Goal: Task Accomplishment & Management: Use online tool/utility

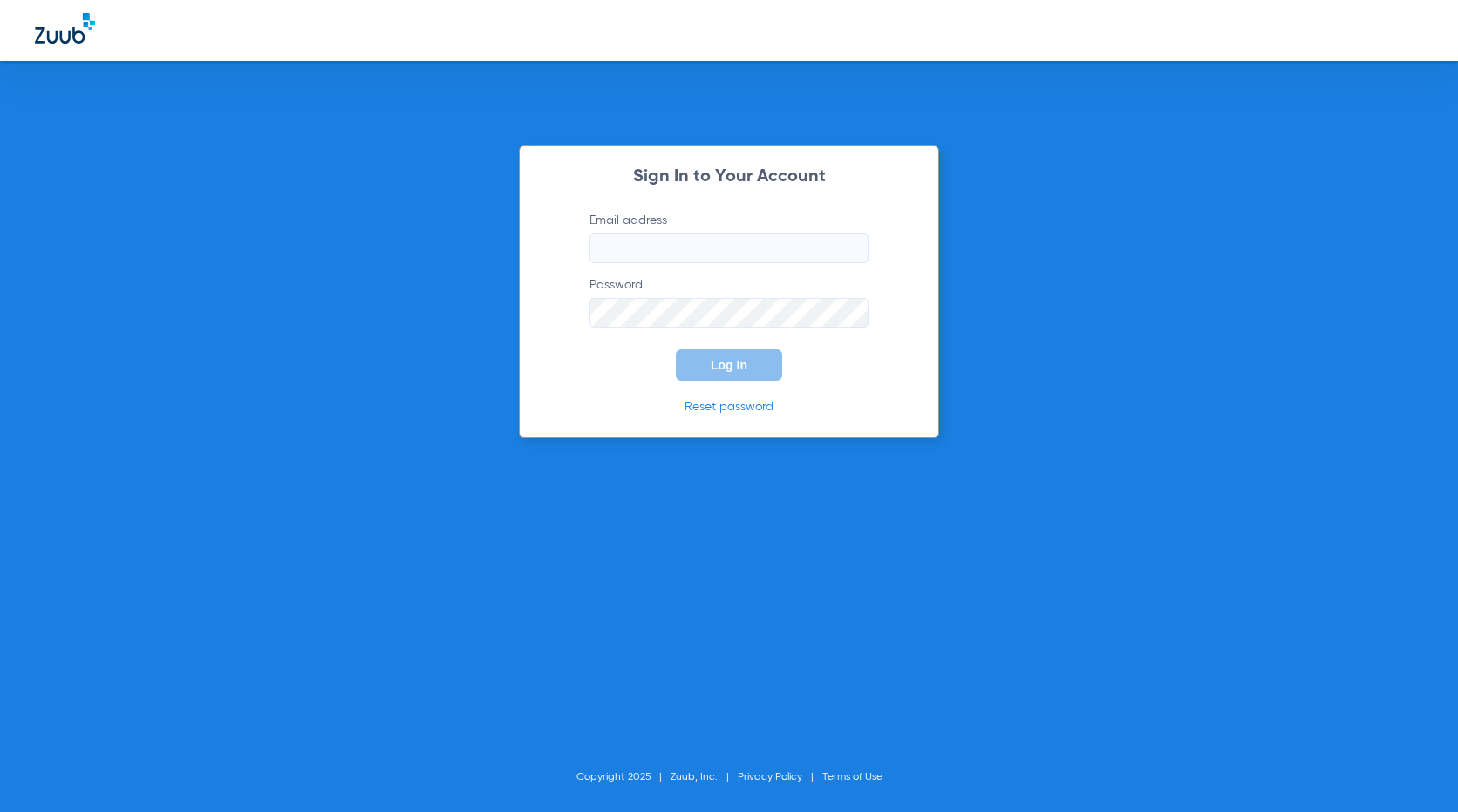
type input "[EMAIL_ADDRESS][DOMAIN_NAME]"
click at [727, 366] on span "Log In" at bounding box center [729, 366] width 37 height 14
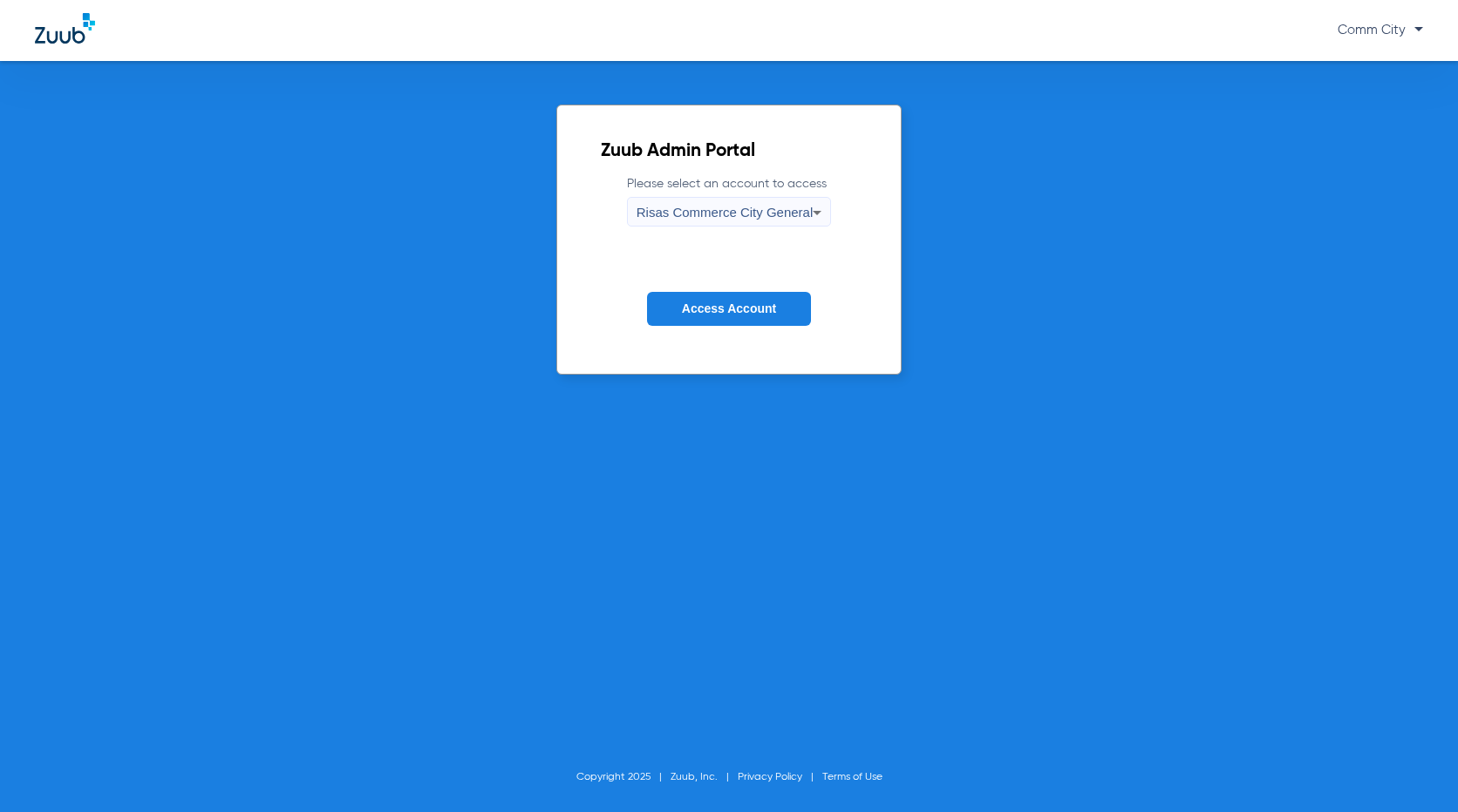
click at [746, 293] on button "Access Account" at bounding box center [729, 308] width 163 height 34
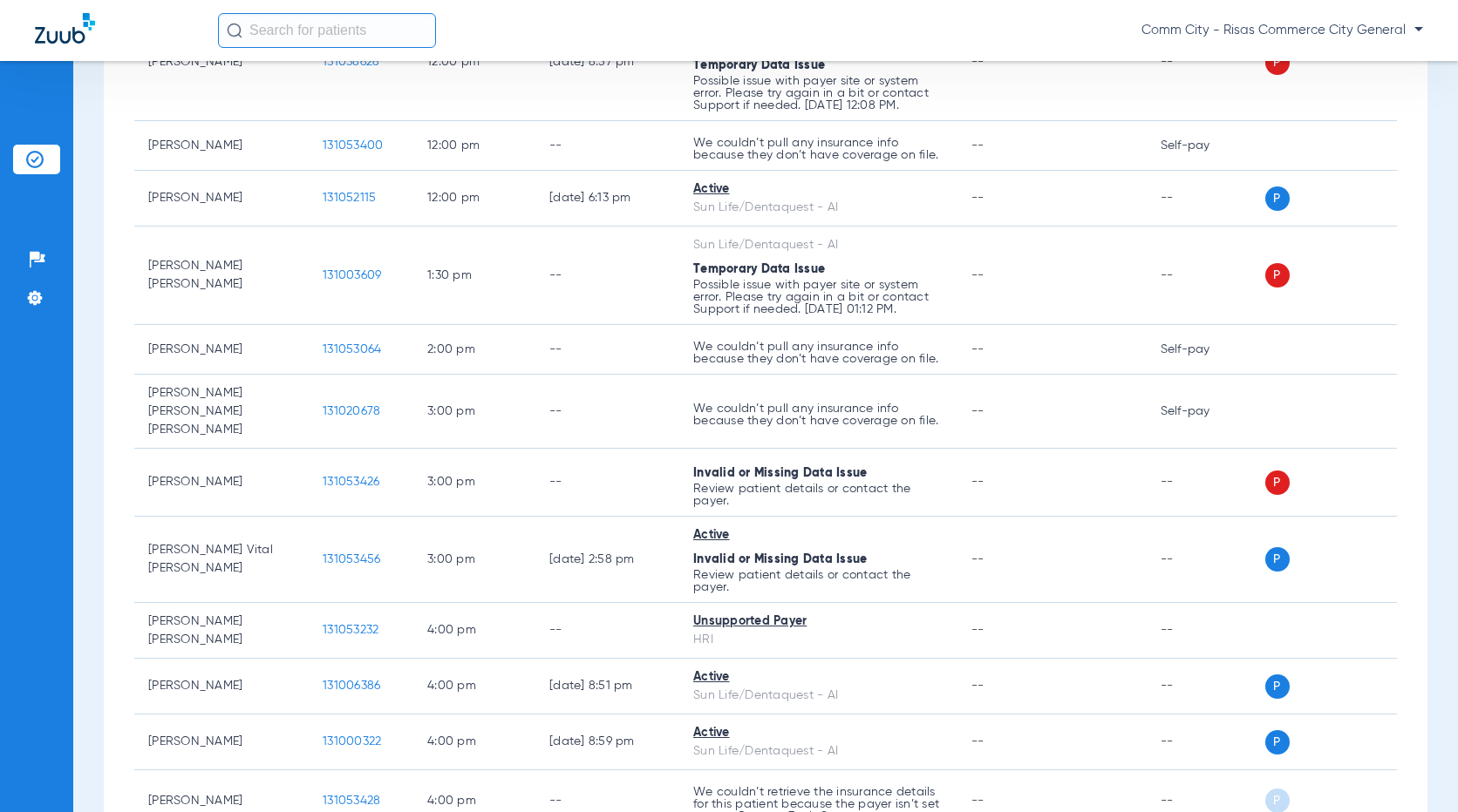
scroll to position [959, 0]
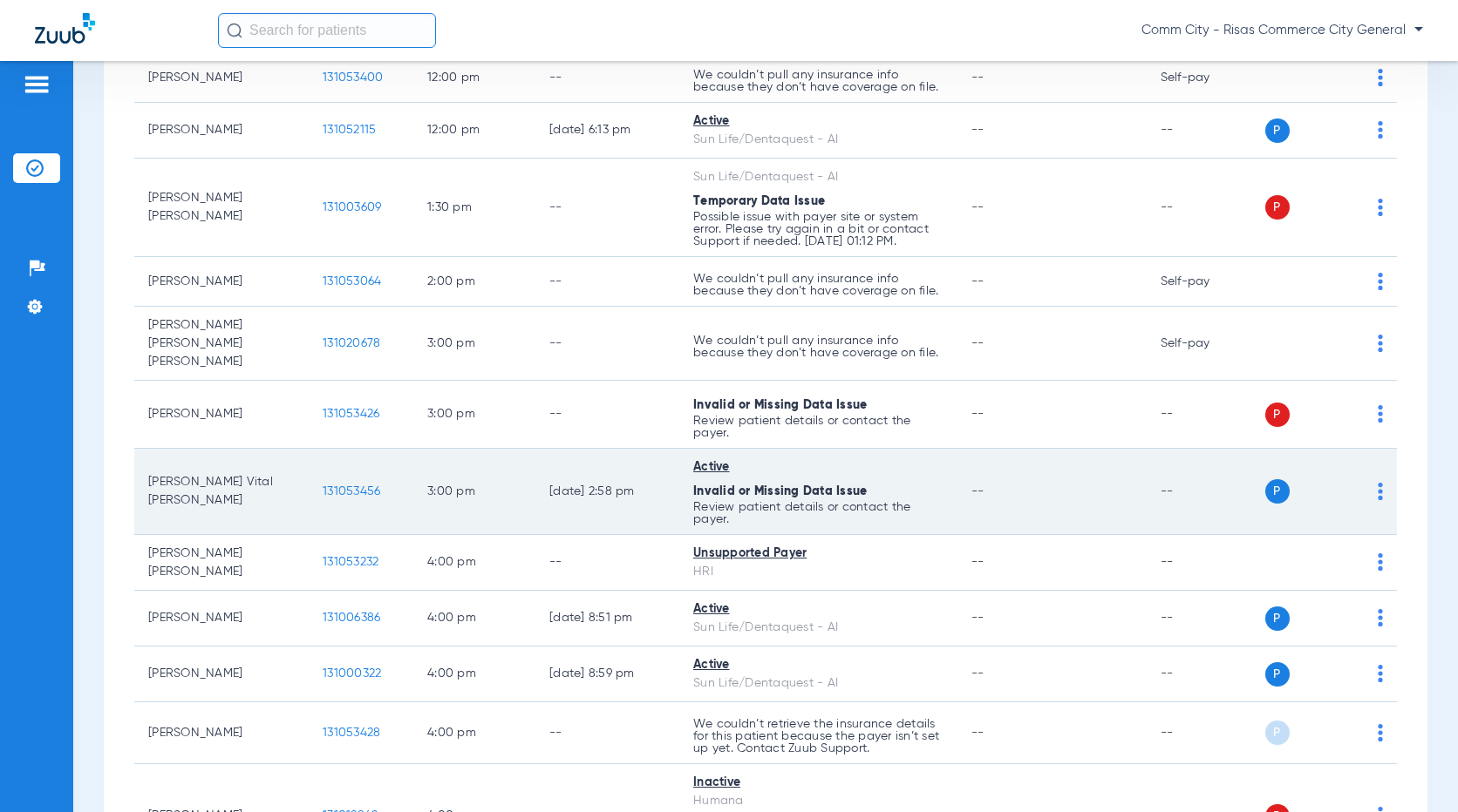
click at [208, 465] on td "[PERSON_NAME] Vital [PERSON_NAME]" at bounding box center [221, 492] width 174 height 86
click at [1361, 480] on div "P S" at bounding box center [1323, 492] width 119 height 25
click at [1377, 483] on img at bounding box center [1380, 492] width 5 height 18
click at [701, 469] on div at bounding box center [729, 406] width 1458 height 812
click at [344, 486] on span "131053456" at bounding box center [351, 492] width 57 height 12
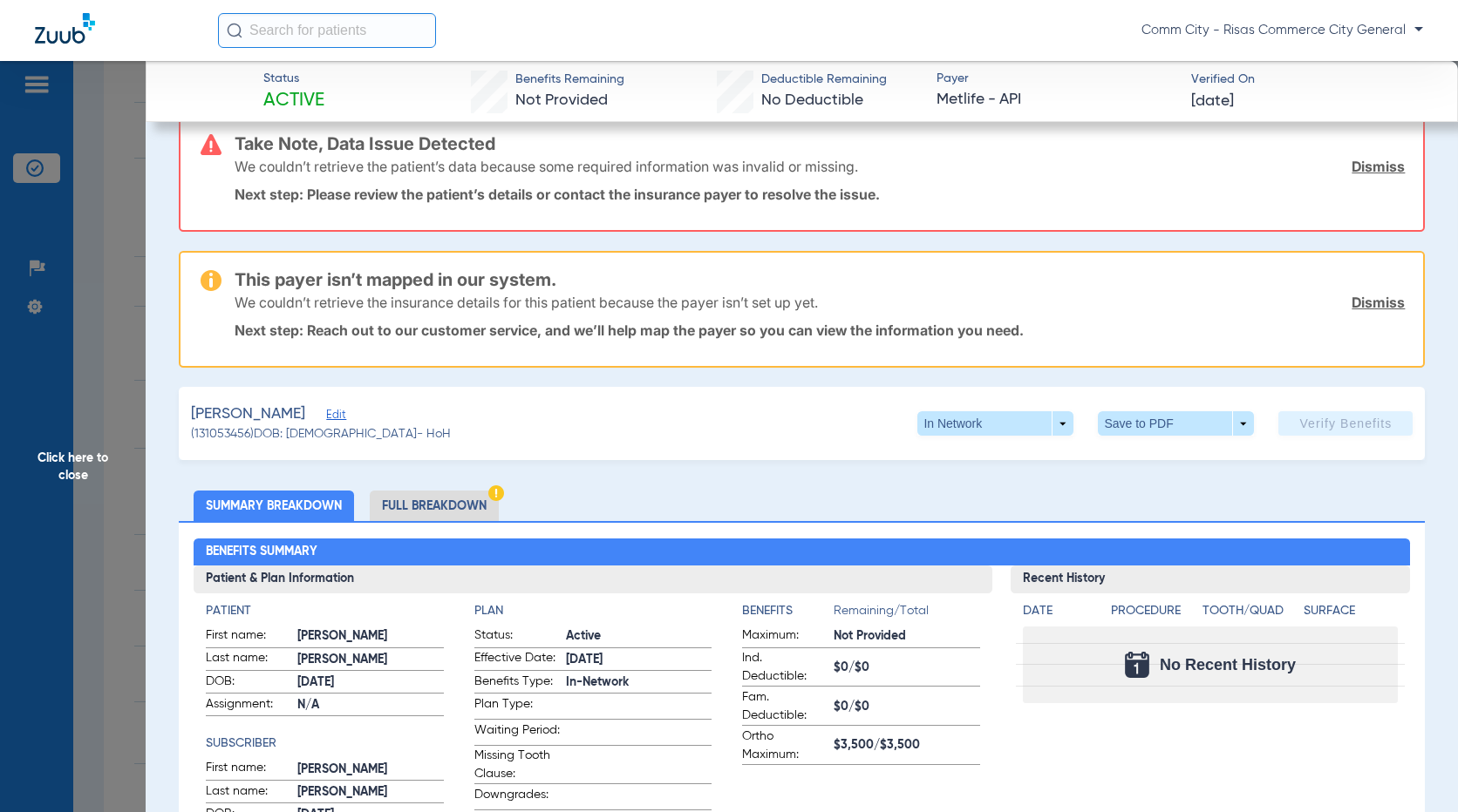
scroll to position [0, 0]
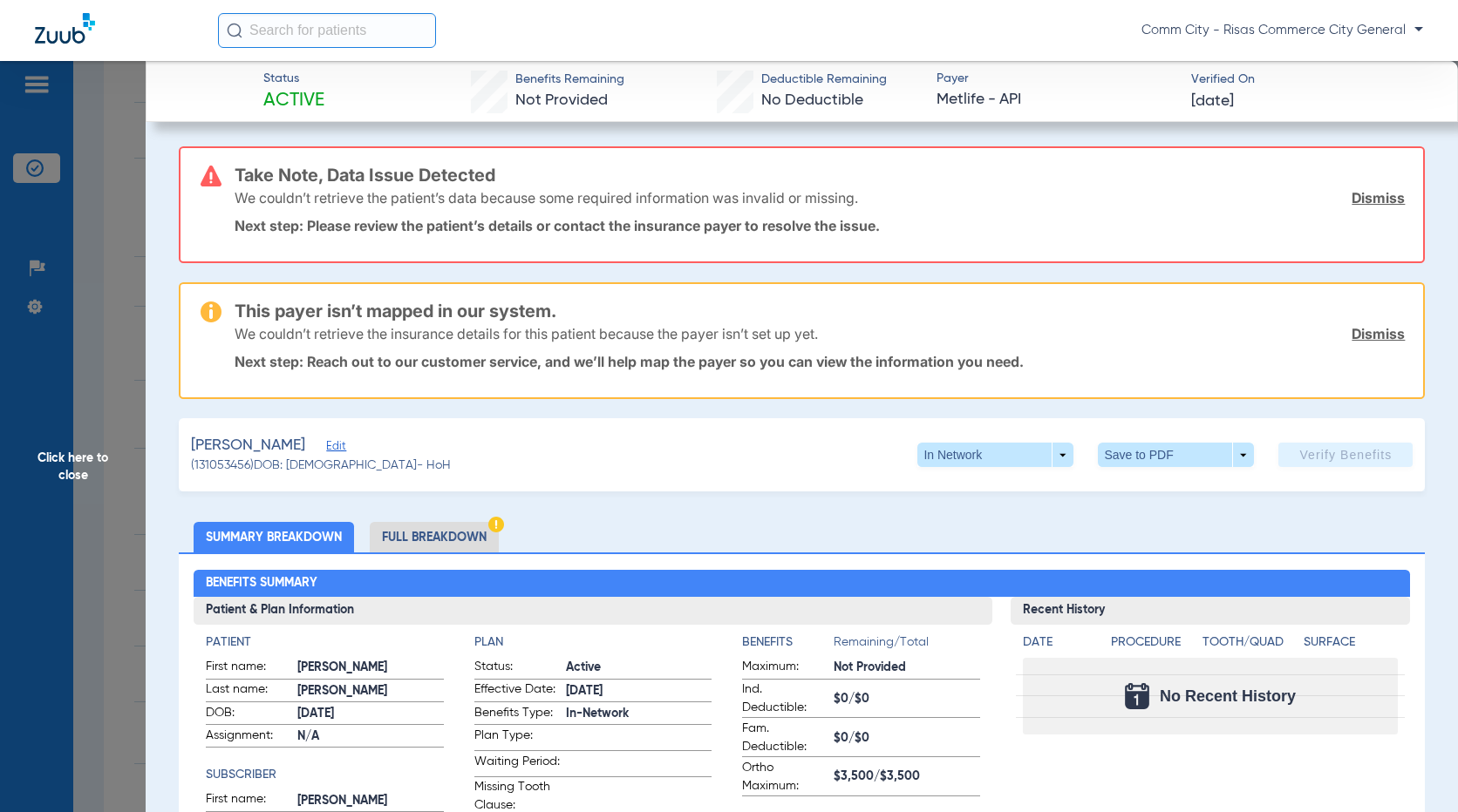
click at [342, 446] on span "Edit" at bounding box center [334, 448] width 16 height 17
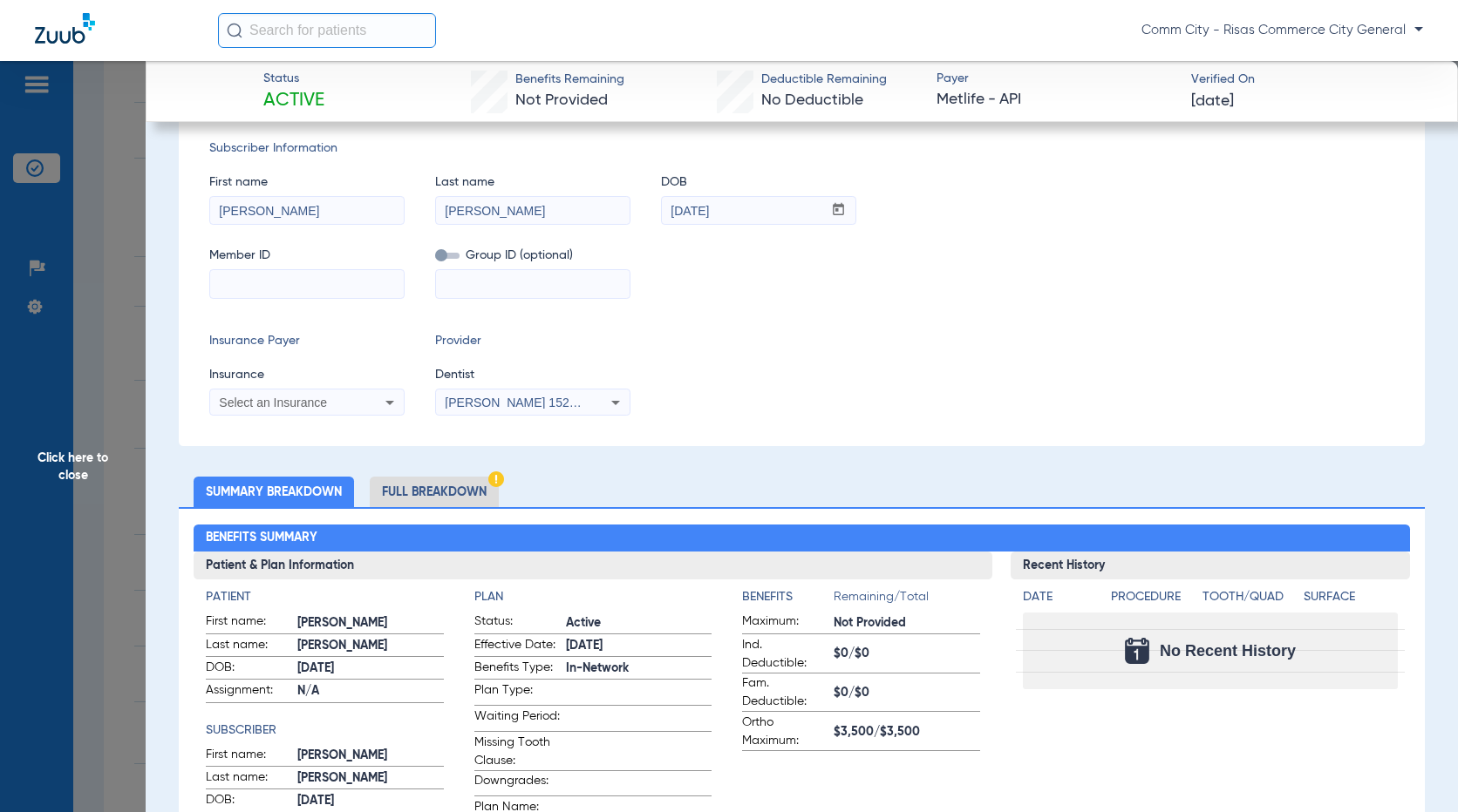
scroll to position [436, 0]
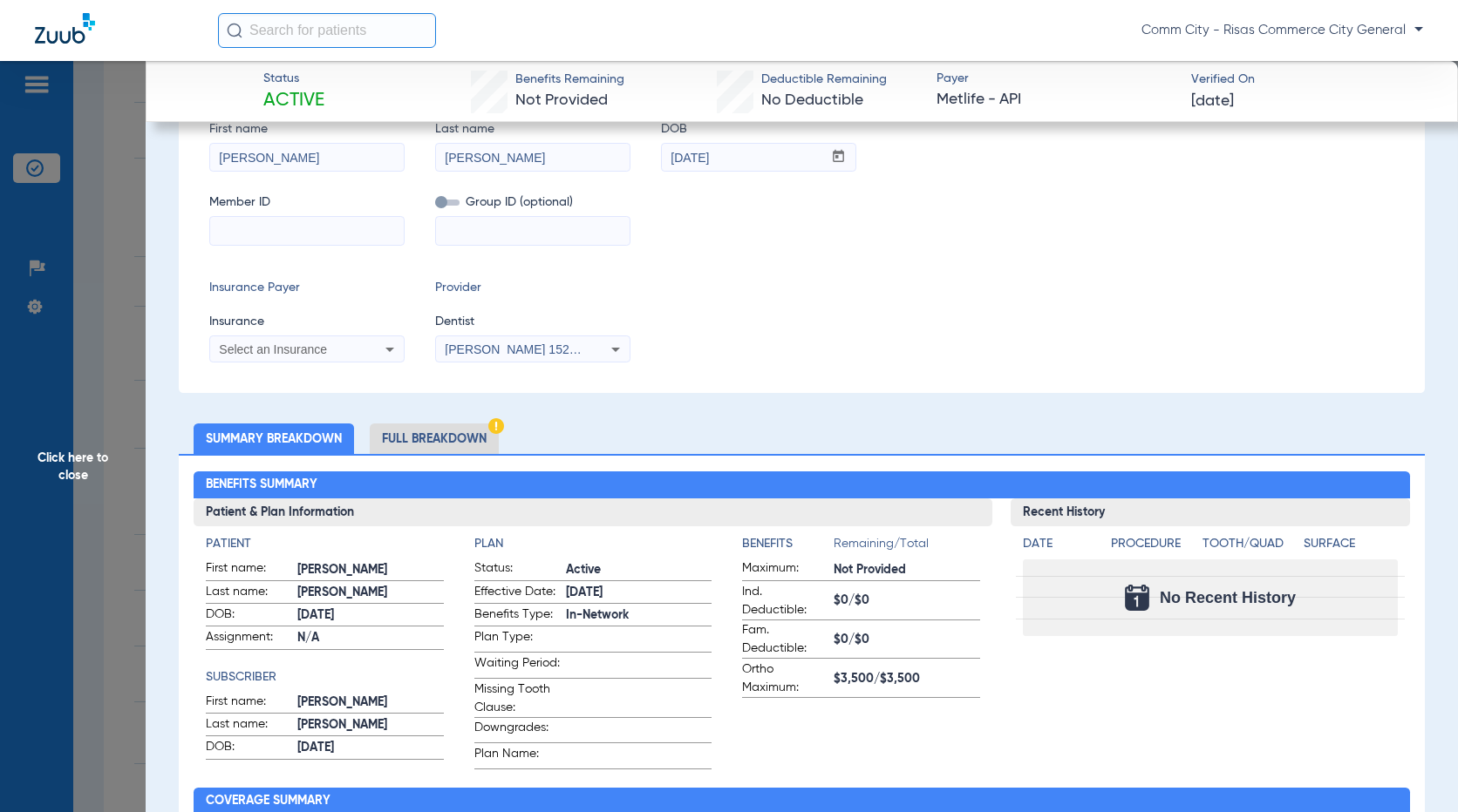
click at [367, 228] on input at bounding box center [307, 231] width 193 height 28
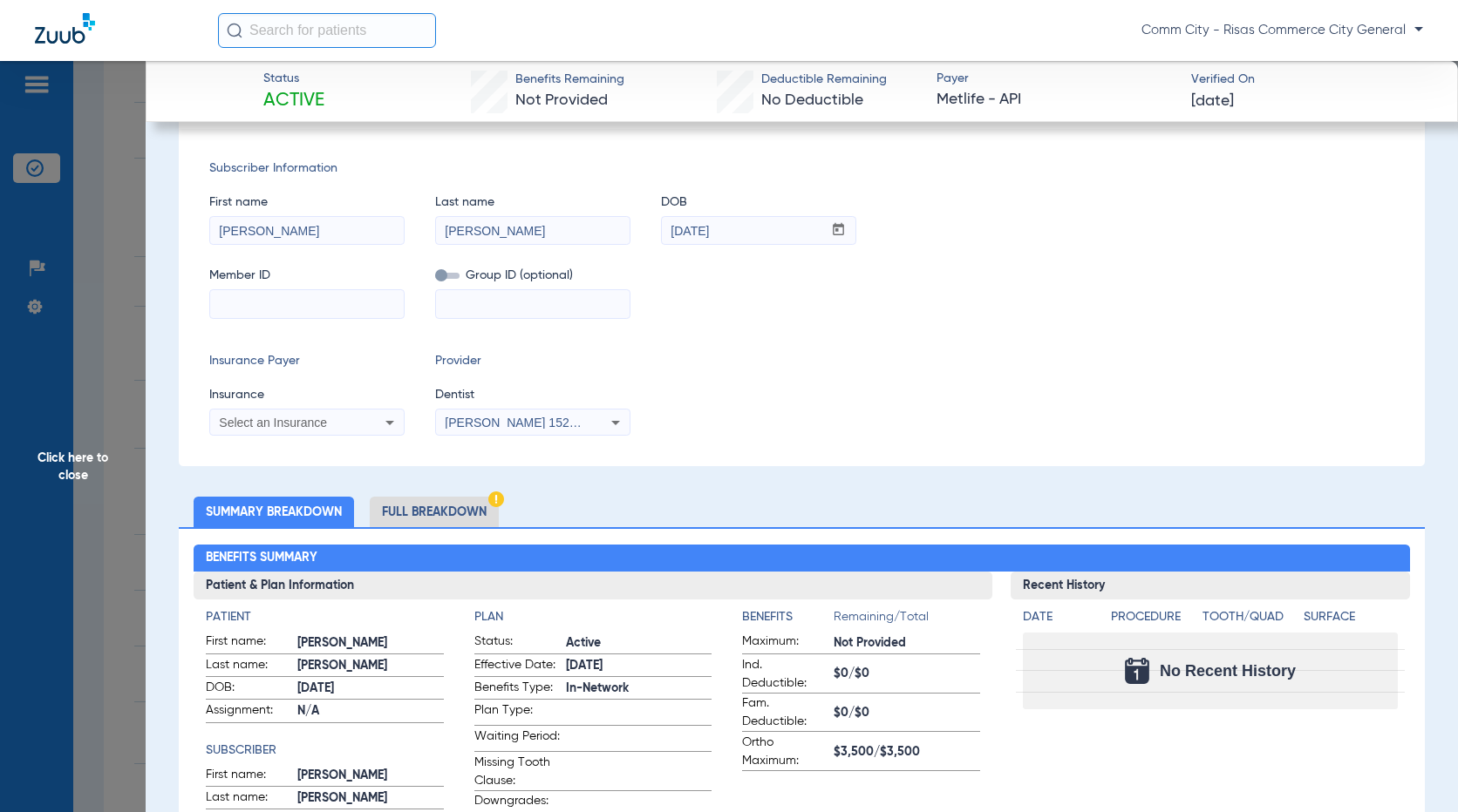
scroll to position [174, 0]
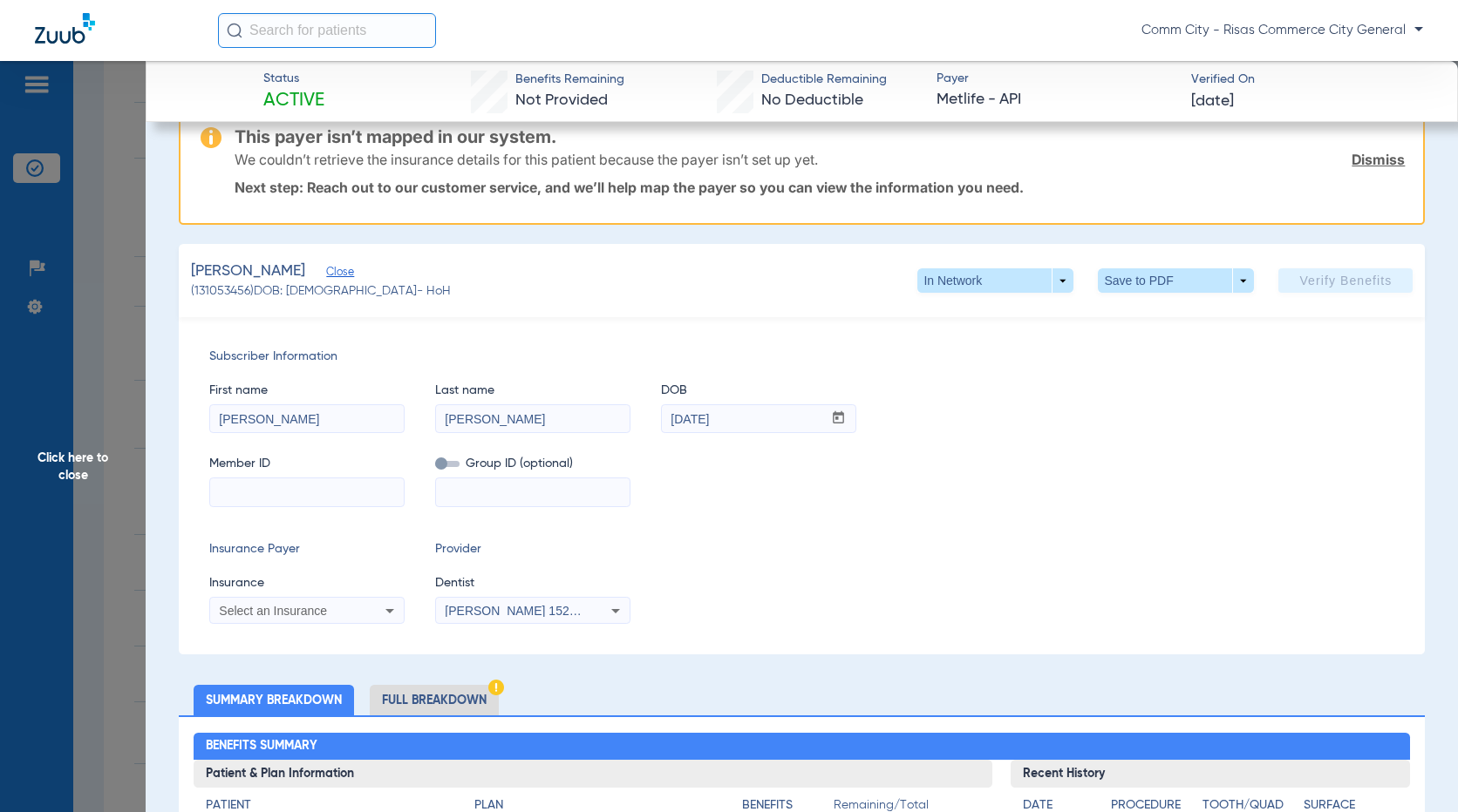
click at [345, 490] on input at bounding box center [307, 493] width 193 height 28
type input "933869129"
click at [455, 496] on input at bounding box center [533, 493] width 193 height 28
click at [453, 469] on label at bounding box center [447, 464] width 25 height 18
click at [435, 468] on input "checkbox" at bounding box center [435, 468] width 0 height 0
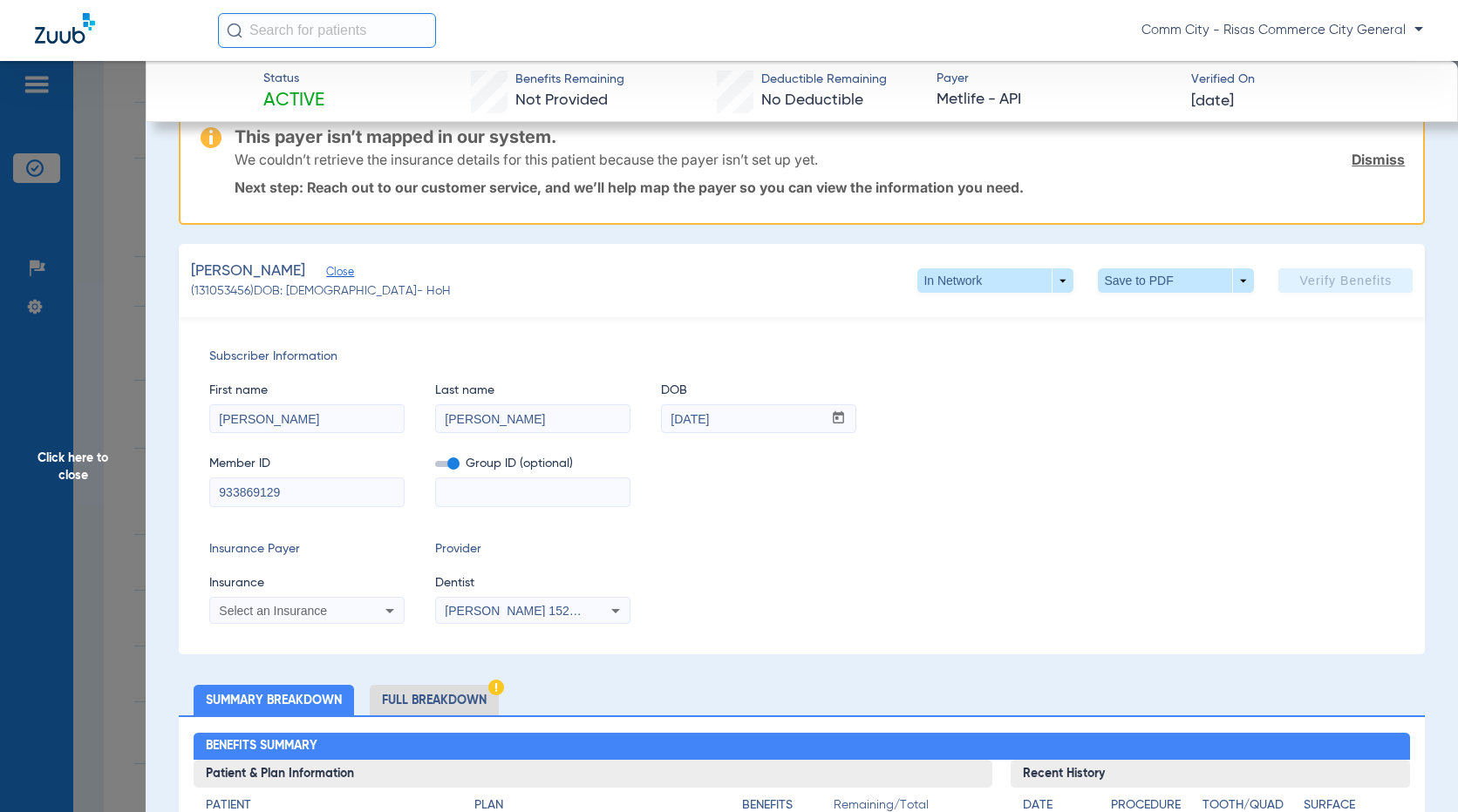
click at [453, 466] on span at bounding box center [447, 464] width 25 height 6
click at [435, 468] on input "checkbox" at bounding box center [435, 468] width 0 height 0
click at [453, 466] on span at bounding box center [447, 464] width 25 height 6
click at [435, 468] on input "checkbox" at bounding box center [435, 468] width 0 height 0
click at [468, 488] on input at bounding box center [533, 493] width 193 height 28
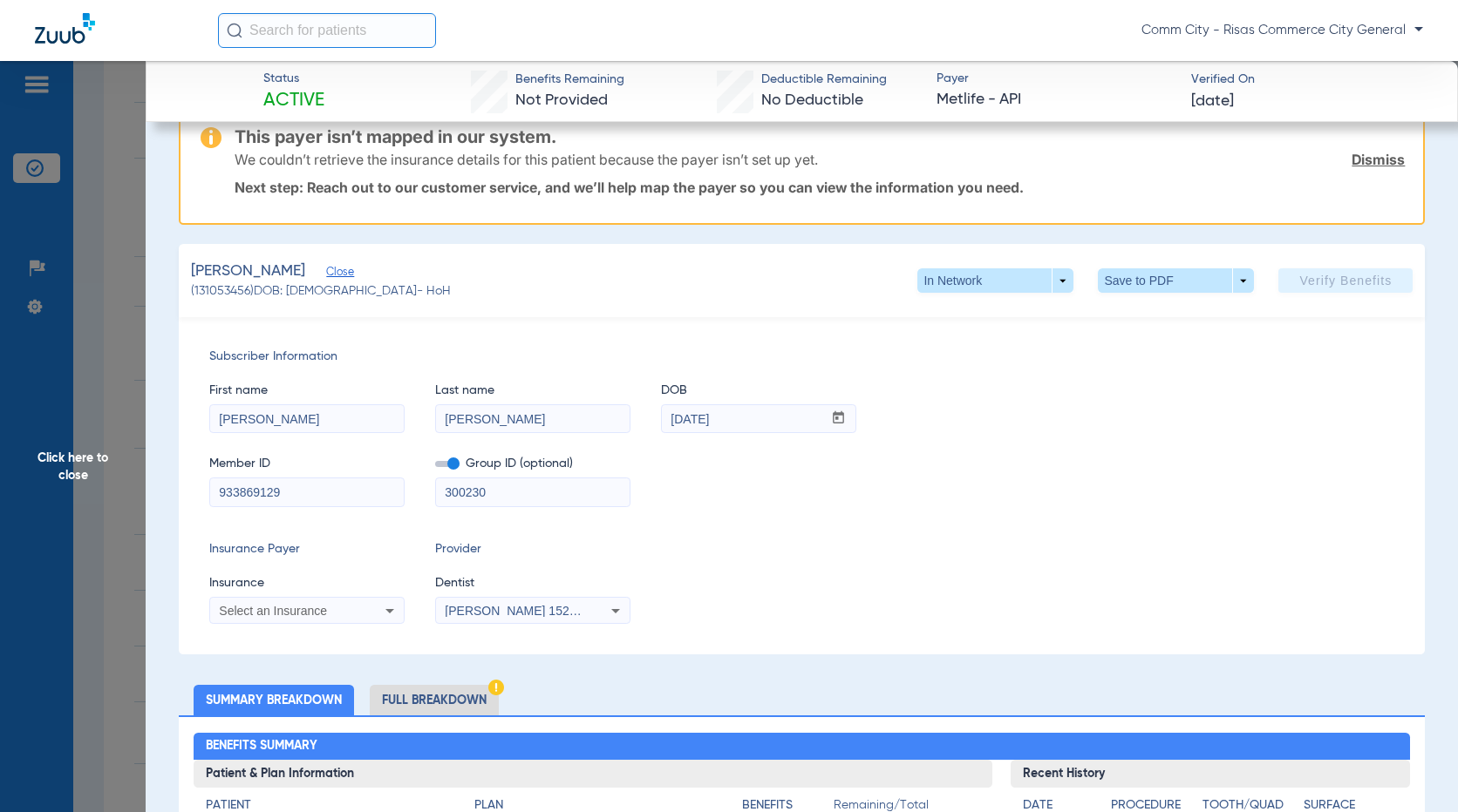
type input "300230"
click at [271, 607] on span "Select an Insurance" at bounding box center [272, 611] width 108 height 14
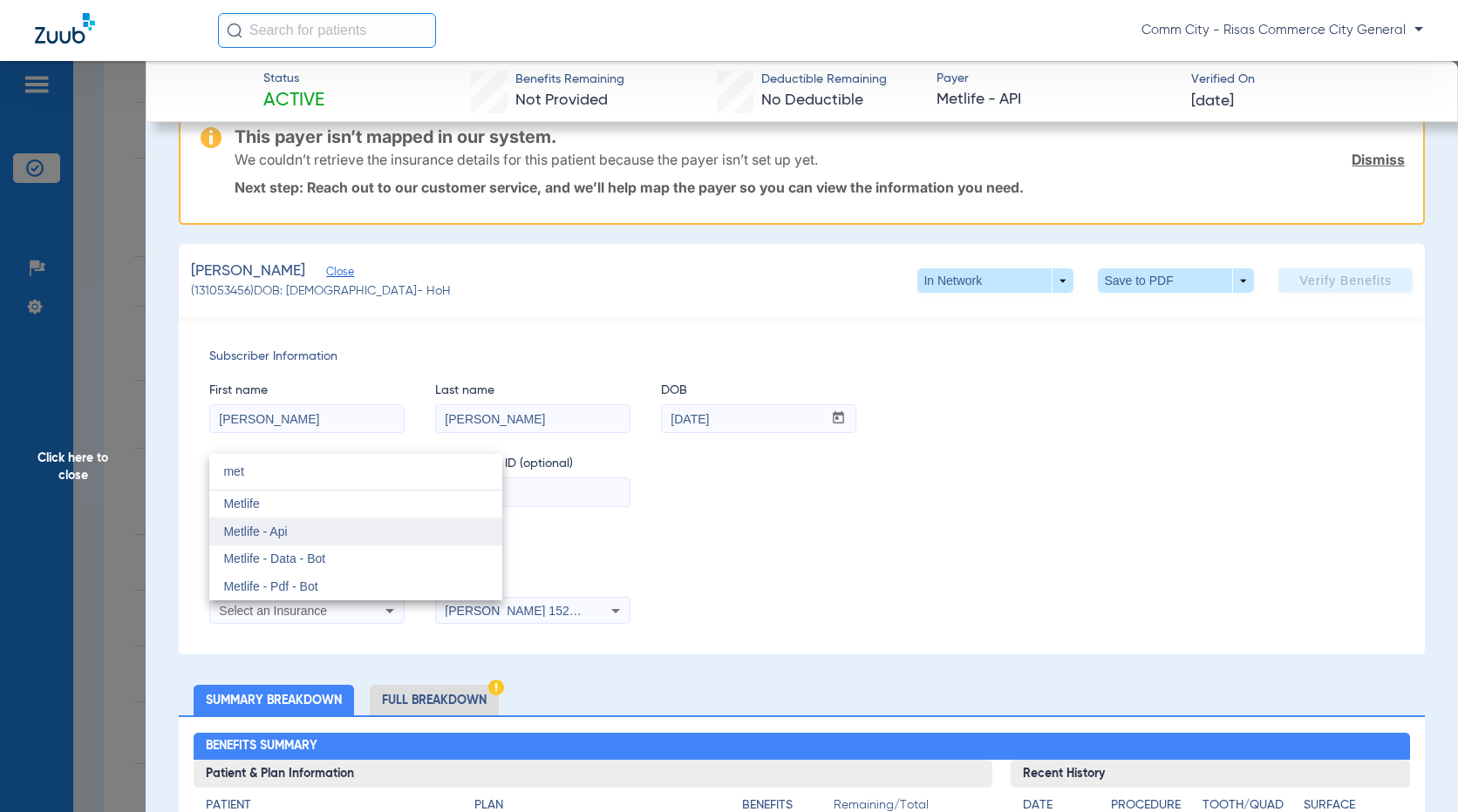
type input "met"
click at [281, 528] on span "Metlife - Api" at bounding box center [255, 532] width 63 height 14
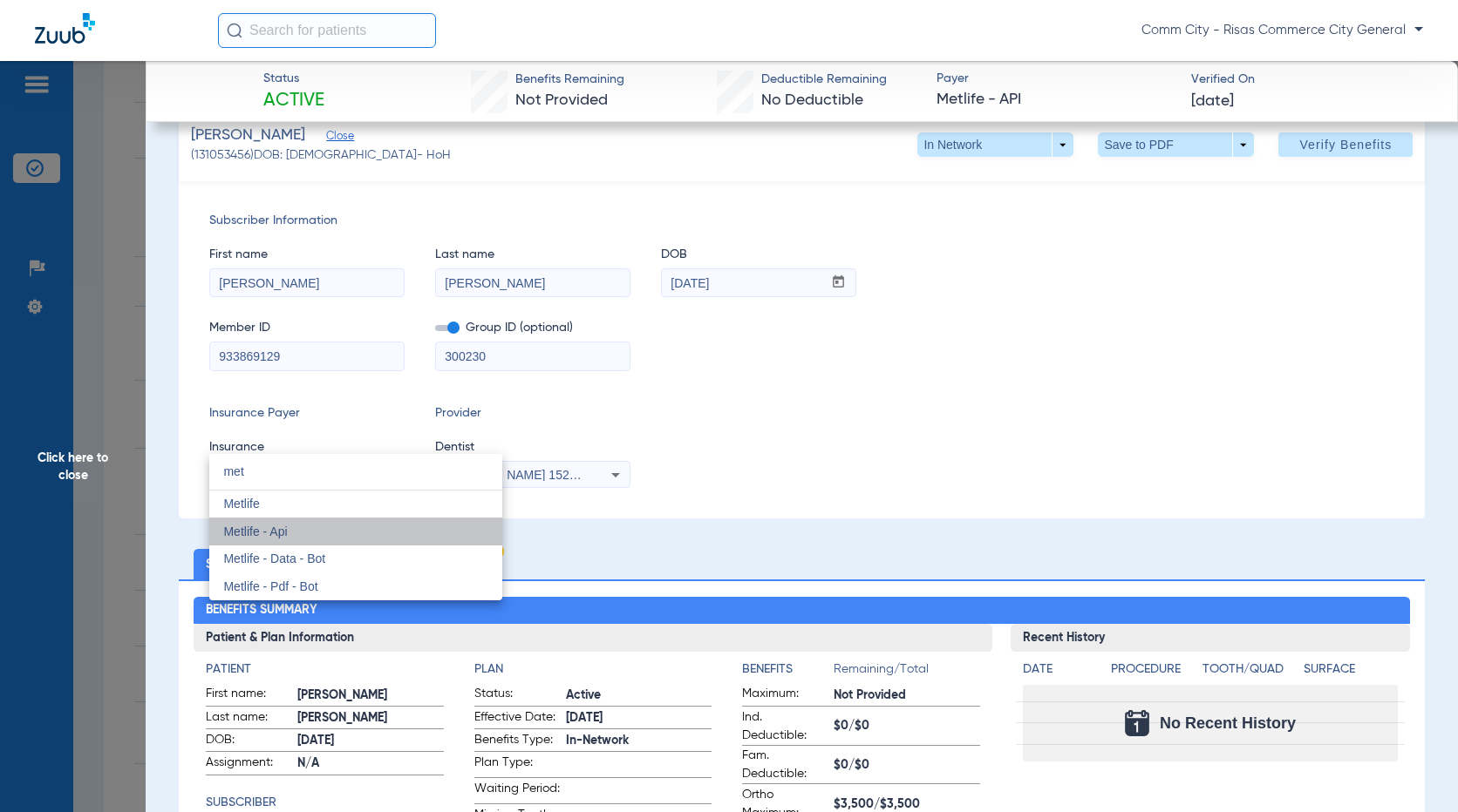
scroll to position [39, 0]
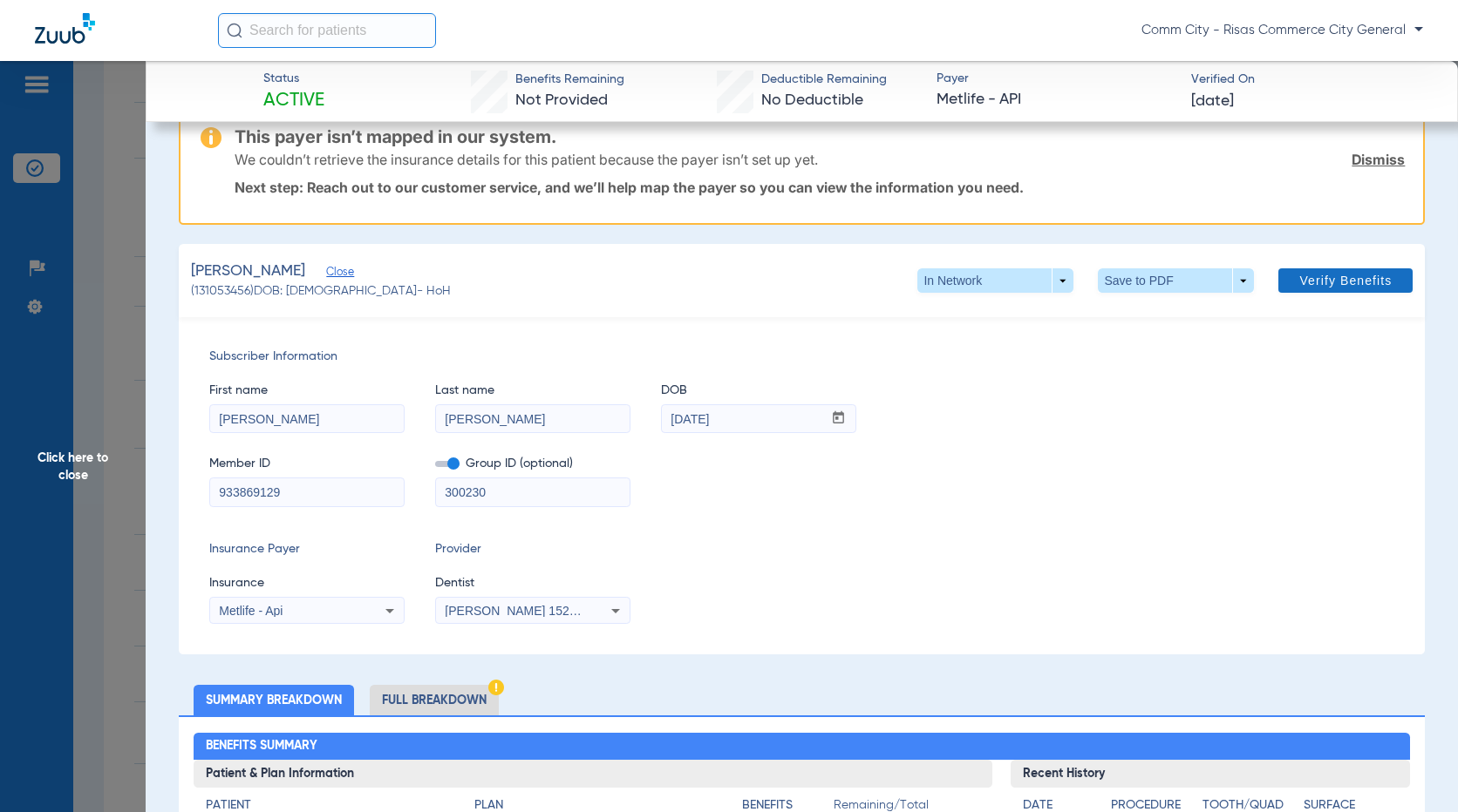
click at [1353, 275] on span "Verify Benefits" at bounding box center [1345, 280] width 92 height 14
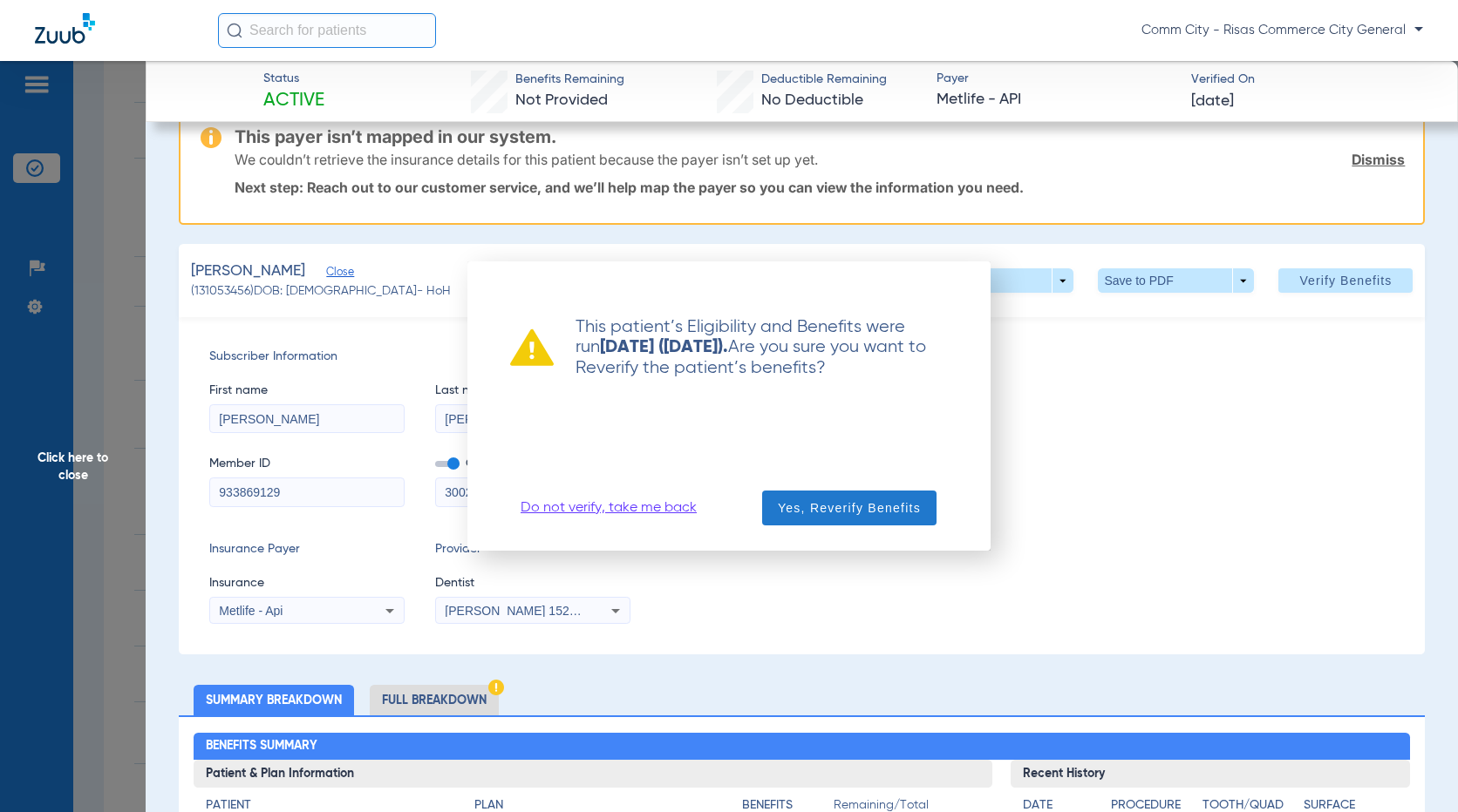
click at [805, 502] on span "Yes, Reverify Benefits" at bounding box center [849, 508] width 143 height 18
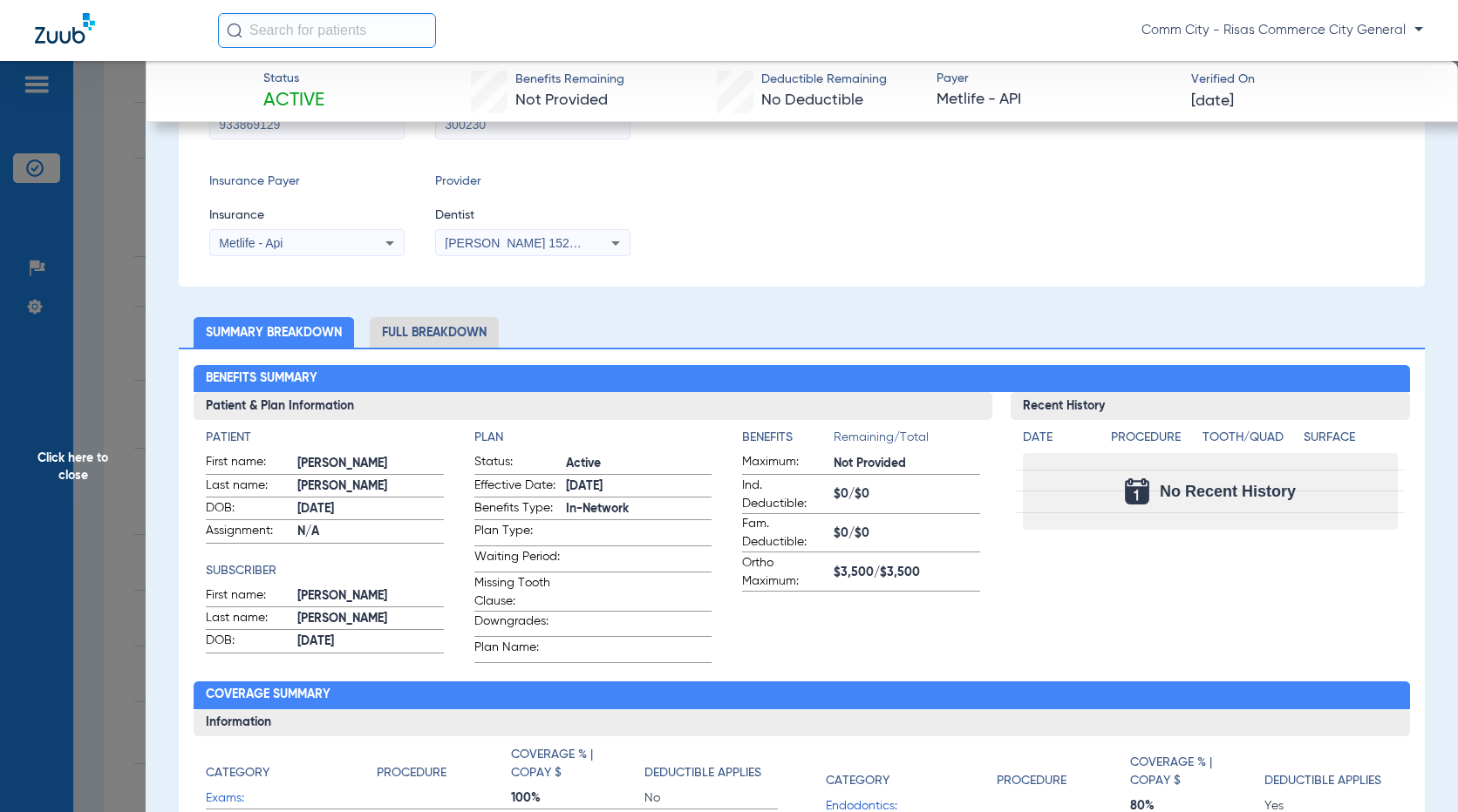
scroll to position [436, 0]
